Goal: Task Accomplishment & Management: Complete application form

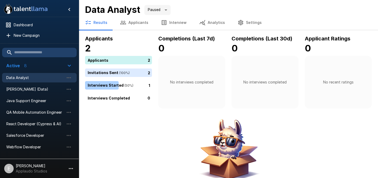
click at [32, 80] on span "Data Analyst" at bounding box center [35, 77] width 58 height 5
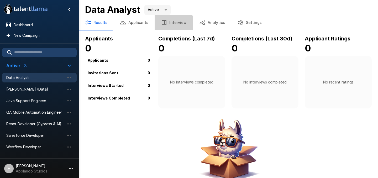
click at [170, 27] on button "Interview" at bounding box center [174, 22] width 38 height 15
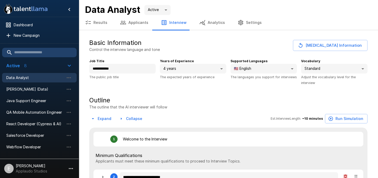
type textarea "*"
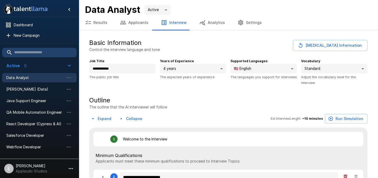
type textarea "*"
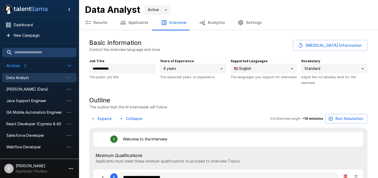
type textarea "*"
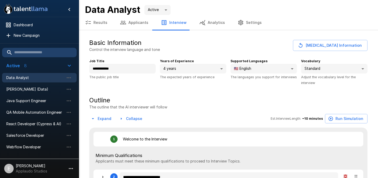
type textarea "*"
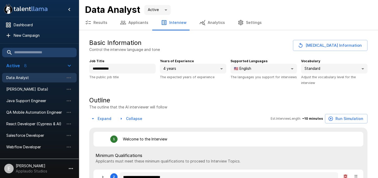
type textarea "*"
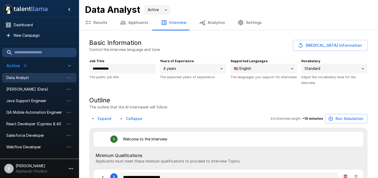
type textarea "*"
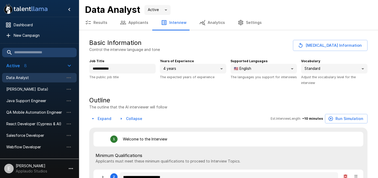
type textarea "*"
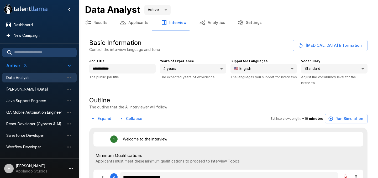
type textarea "*"
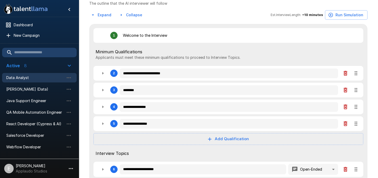
scroll to position [104, 0]
type textarea "*"
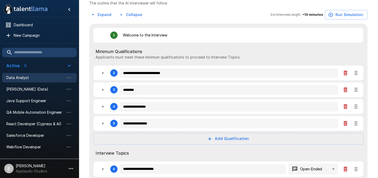
type textarea "*"
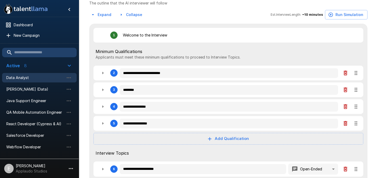
type textarea "*"
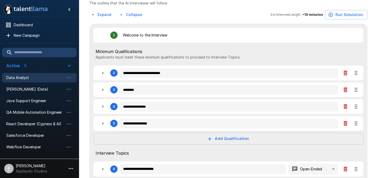
type textarea "*"
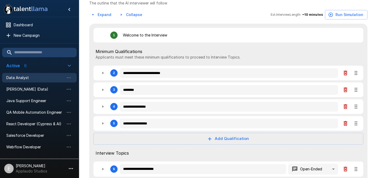
type textarea "*"
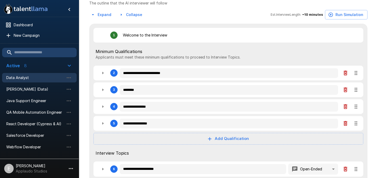
type textarea "*"
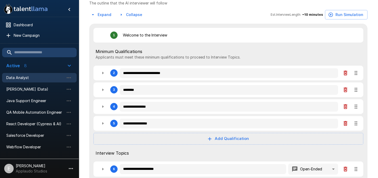
type textarea "*"
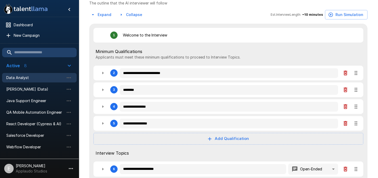
type textarea "*"
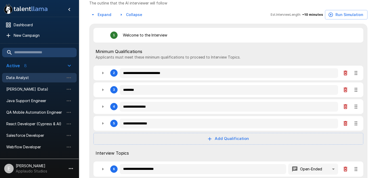
type textarea "*"
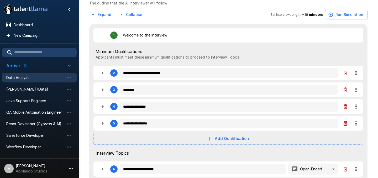
type textarea "*"
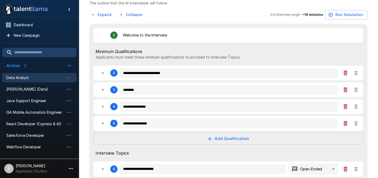
type textarea "*"
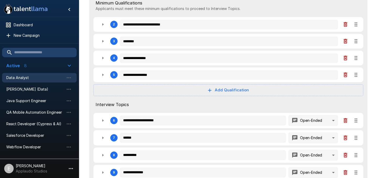
scroll to position [153, 0]
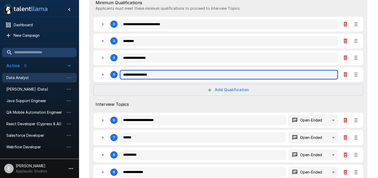
click at [162, 76] on input "**********" at bounding box center [229, 75] width 218 height 10
type textarea "*"
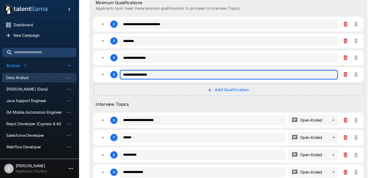
type textarea "*"
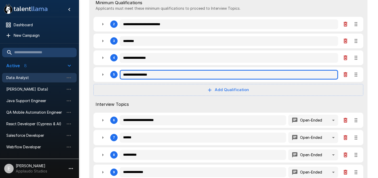
type textarea "*"
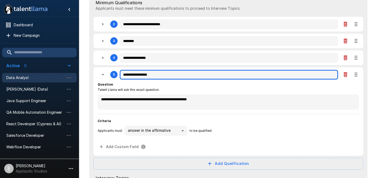
type textarea "*"
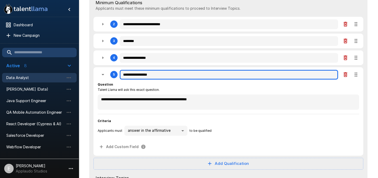
type textarea "*"
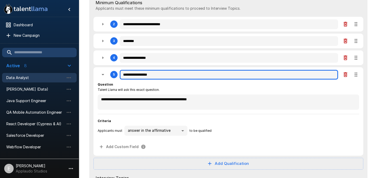
type textarea "*"
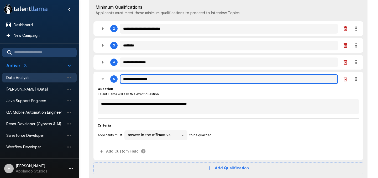
type textarea "*"
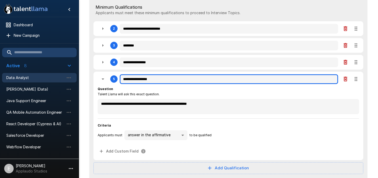
type textarea "*"
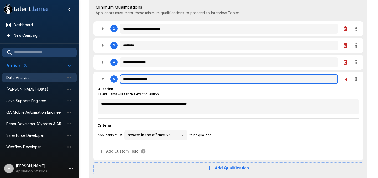
type textarea "*"
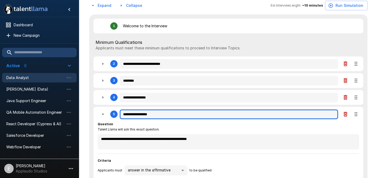
scroll to position [113, 0]
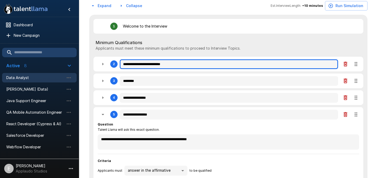
click at [144, 66] on input "**********" at bounding box center [229, 64] width 218 height 10
type textarea "*"
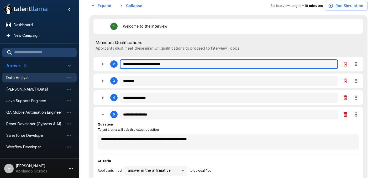
type textarea "*"
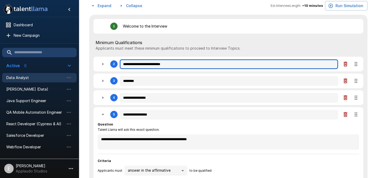
type textarea "*"
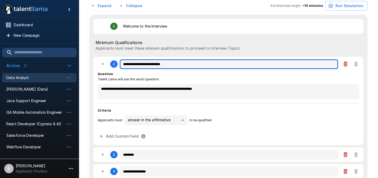
type textarea "*"
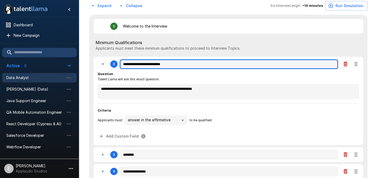
type textarea "*"
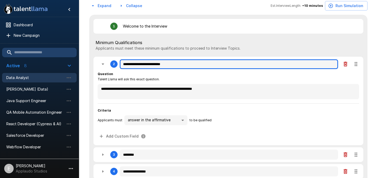
type textarea "*"
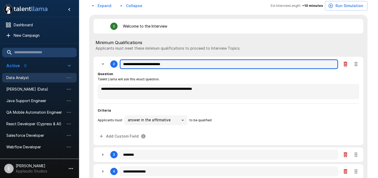
type textarea "*"
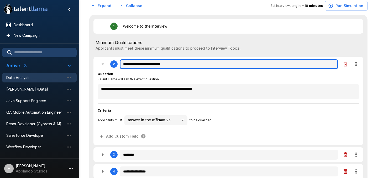
type textarea "*"
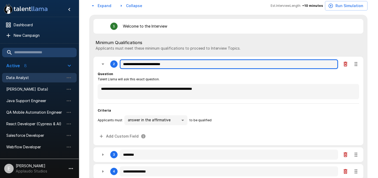
type textarea "*"
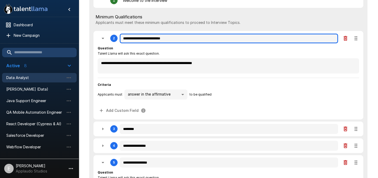
type textarea "*"
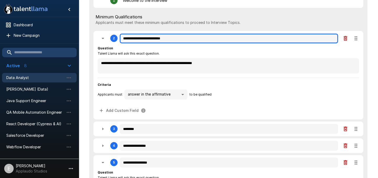
type textarea "*"
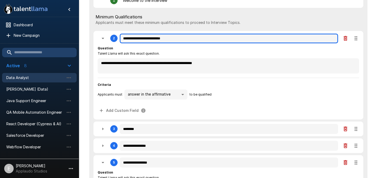
type textarea "*"
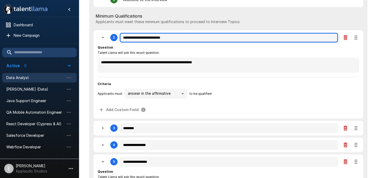
type textarea "*"
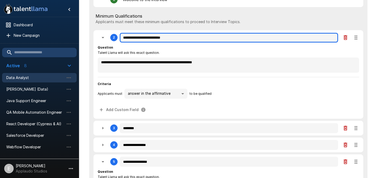
type textarea "*"
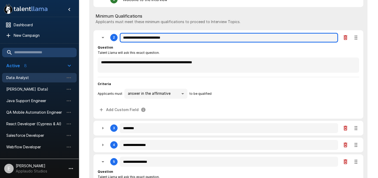
type textarea "*"
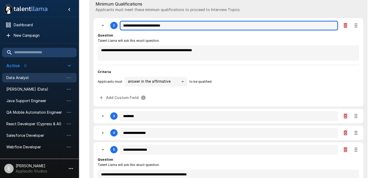
scroll to position [151, 0]
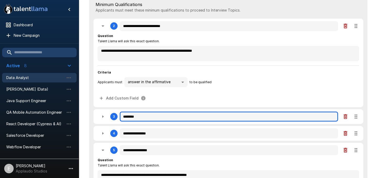
click at [169, 117] on input "********" at bounding box center [229, 117] width 218 height 10
type textarea "*"
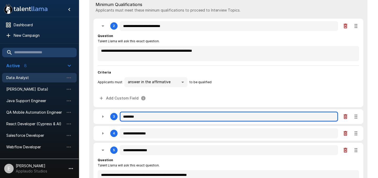
type textarea "*"
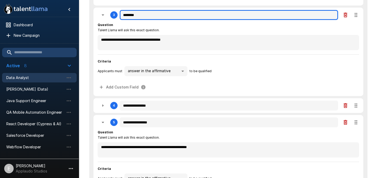
scroll to position [254, 0]
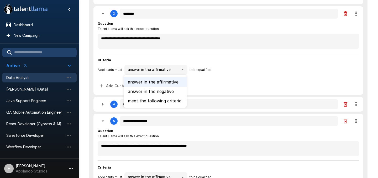
click at [209, 46] on div at bounding box center [189, 89] width 378 height 178
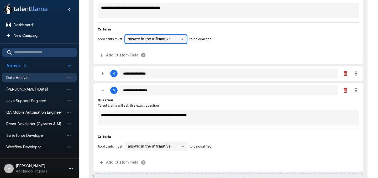
scroll to position [285, 0]
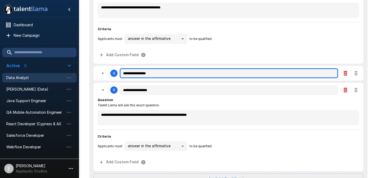
click at [175, 73] on input "**********" at bounding box center [229, 73] width 218 height 10
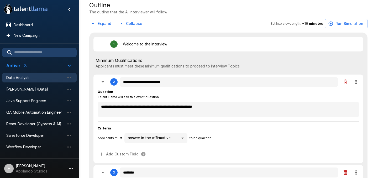
scroll to position [95, 0]
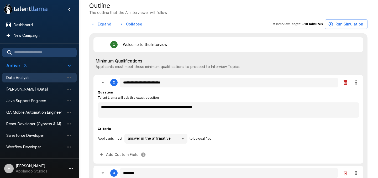
click at [102, 82] on icon "button" at bounding box center [103, 82] width 3 height 1
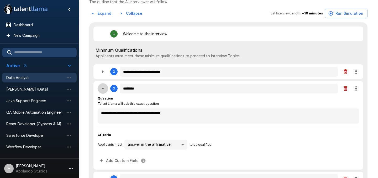
click at [102, 87] on icon "button" at bounding box center [103, 88] width 6 height 6
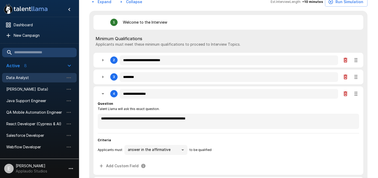
scroll to position [118, 0]
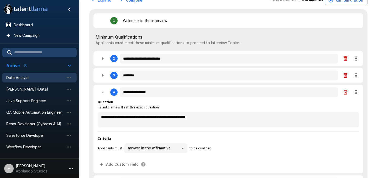
click at [103, 91] on icon "button" at bounding box center [103, 92] width 6 height 6
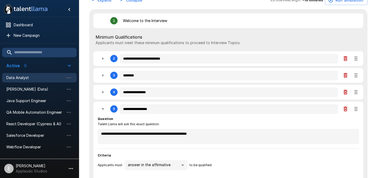
click at [102, 111] on icon "button" at bounding box center [103, 109] width 6 height 6
